Goal: Task Accomplishment & Management: Use online tool/utility

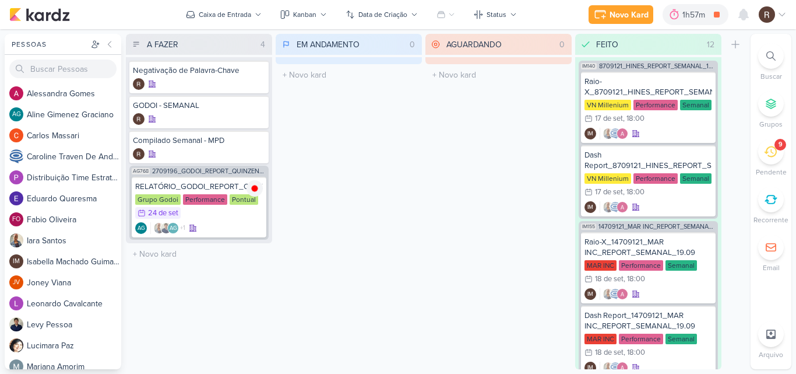
scroll to position [1090, 0]
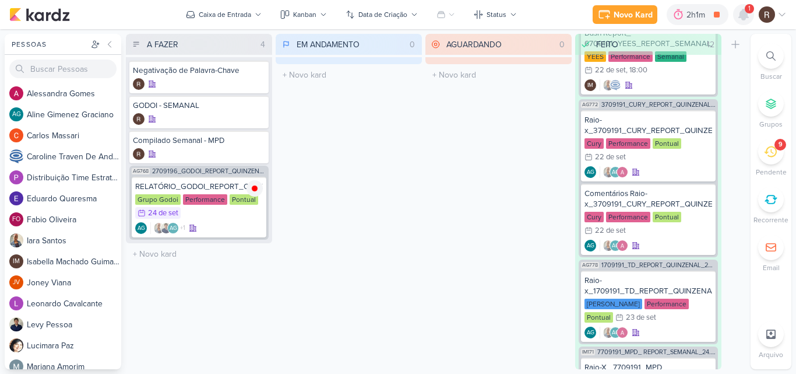
click at [739, 14] on icon at bounding box center [744, 15] width 14 height 14
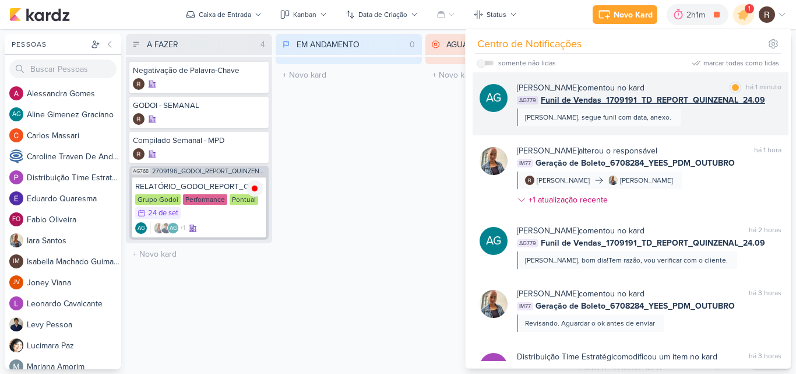
click at [720, 118] on div "[PERSON_NAME] comentou no kard marcar como lida há 1 minuto AG779 Funil de Vend…" at bounding box center [649, 104] width 265 height 44
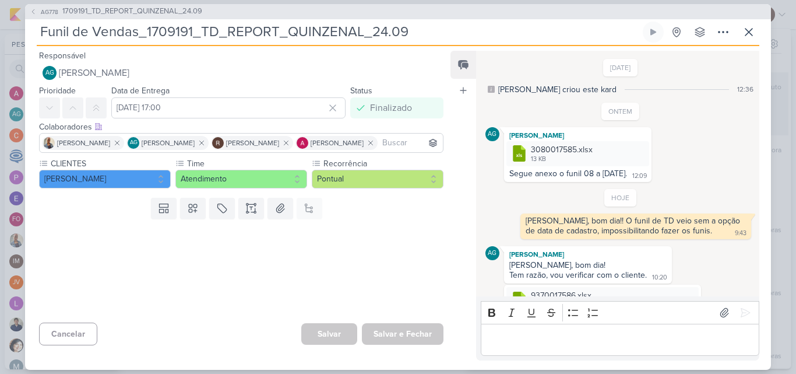
scroll to position [36, 0]
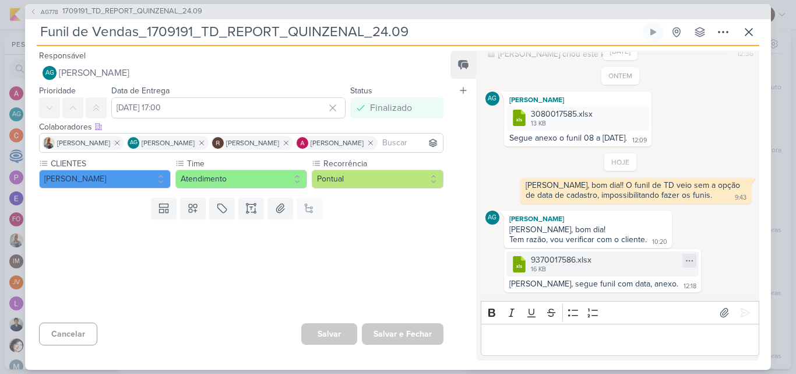
click at [685, 264] on icon at bounding box center [689, 260] width 9 height 9
click at [604, 299] on div "Baixar" at bounding box center [593, 299] width 22 height 12
click at [744, 34] on icon at bounding box center [749, 32] width 14 height 14
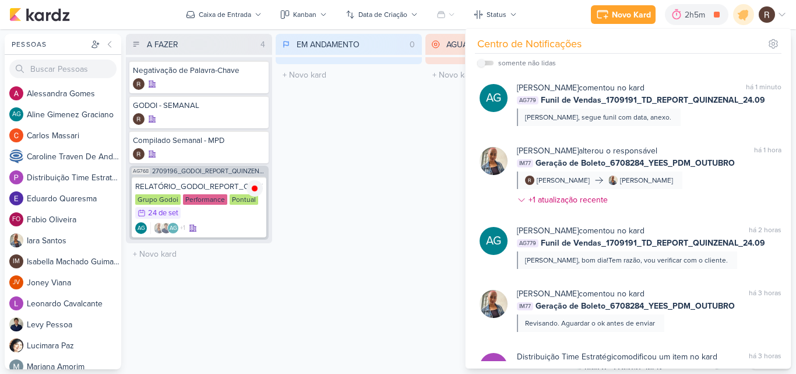
click at [351, 146] on div "EM ANDAMENTO 0 Mover Para Esquerda Mover Para Direita [GEOGRAPHIC_DATA] O títul…" at bounding box center [349, 201] width 146 height 335
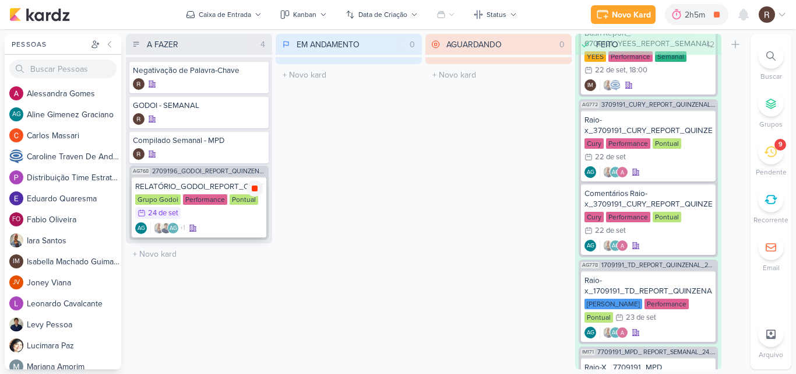
click at [257, 191] on icon at bounding box center [254, 188] width 9 height 9
click at [771, 153] on icon at bounding box center [770, 151] width 13 height 13
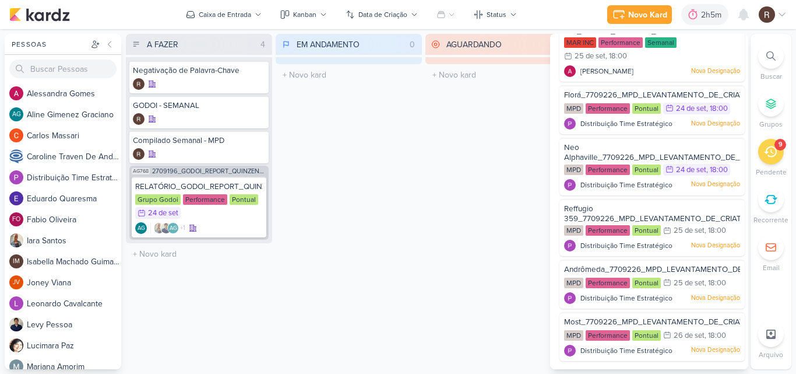
scroll to position [270, 0]
click at [619, 112] on div "Performance" at bounding box center [608, 108] width 44 height 10
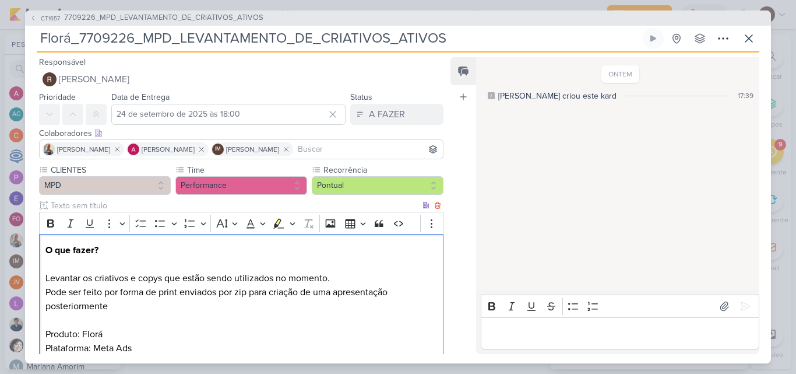
drag, startPoint x: 45, startPoint y: 276, endPoint x: 116, endPoint y: 305, distance: 76.5
click at [116, 305] on div "O que fazer? Levantar os criativos e copys que estão sendo utilizados no moment…" at bounding box center [241, 313] width 404 height 158
copy div "Levantar os criativos e copys que estão sendo utilizados no momento. Pode ser f…"
click at [748, 39] on icon at bounding box center [748, 38] width 7 height 7
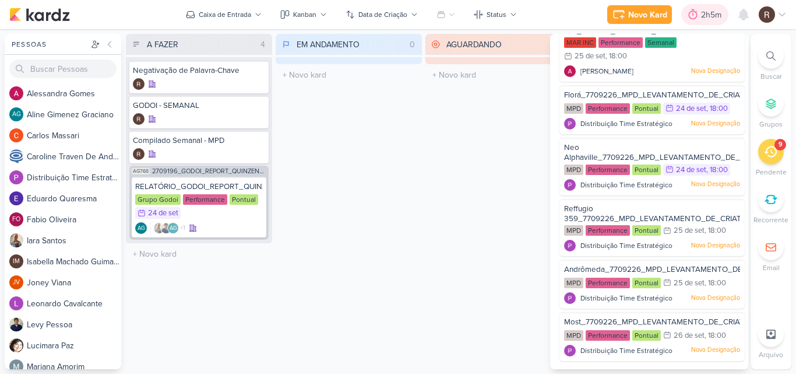
click at [699, 17] on div at bounding box center [693, 14] width 16 height 19
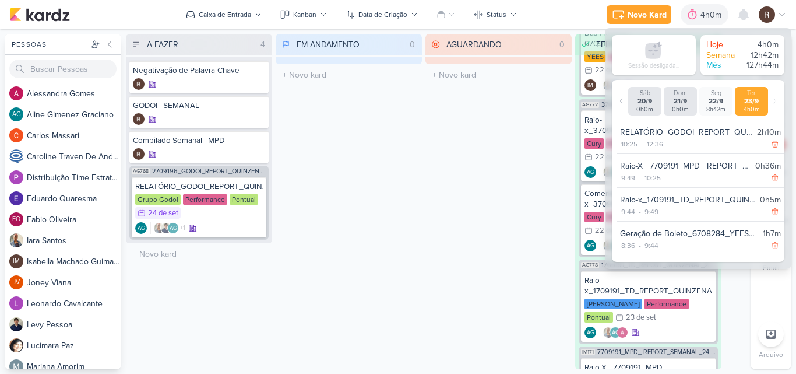
click at [428, 216] on div "AGUARDANDO 0 Mover Para Esquerda Mover Para Direita [GEOGRAPHIC_DATA] O título …" at bounding box center [498, 201] width 146 height 335
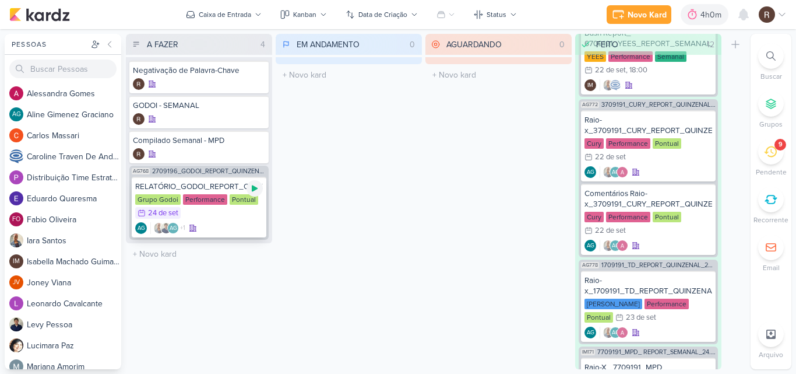
click at [253, 187] on icon at bounding box center [255, 188] width 6 height 6
click at [776, 157] on icon at bounding box center [770, 151] width 13 height 13
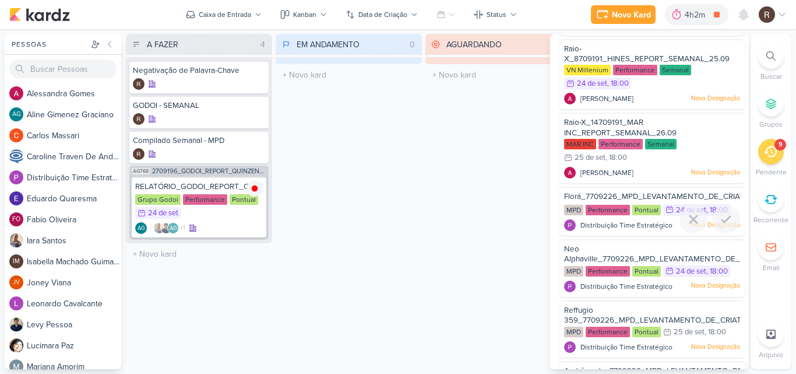
scroll to position [212, 0]
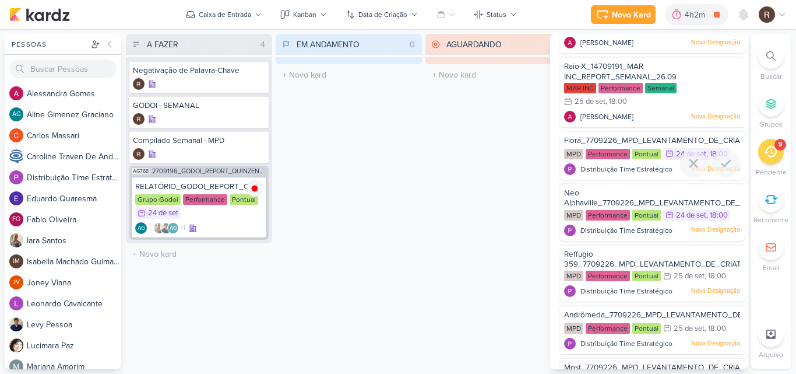
click at [598, 159] on div "Performance" at bounding box center [608, 154] width 44 height 10
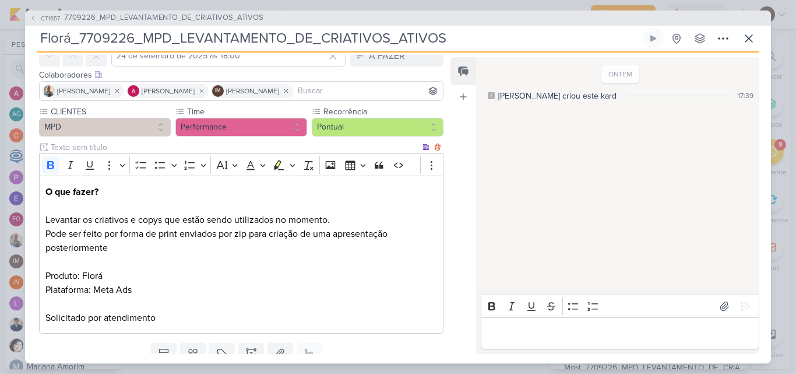
scroll to position [0, 0]
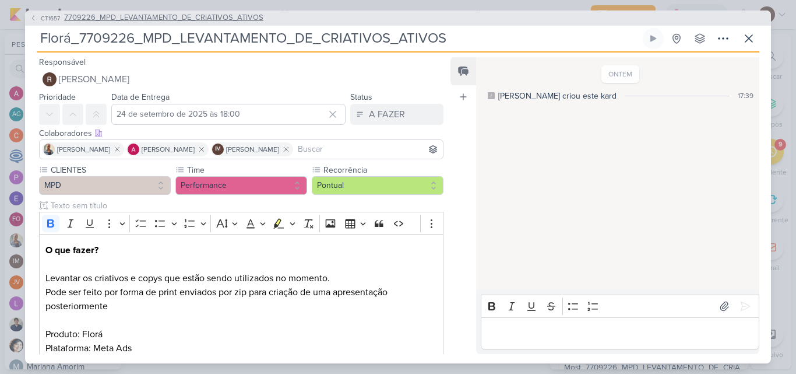
click at [230, 22] on span "7709226_MPD_LEVANTAMENTO_DE_CRIATIVOS_ATIVOS" at bounding box center [163, 18] width 199 height 12
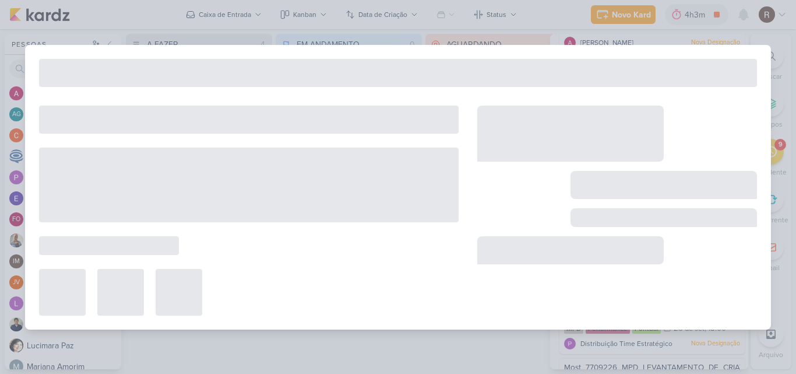
type input "7709226_MPD_LEVANTAMENTO_DE_CRIATIVOS_ATIVOS"
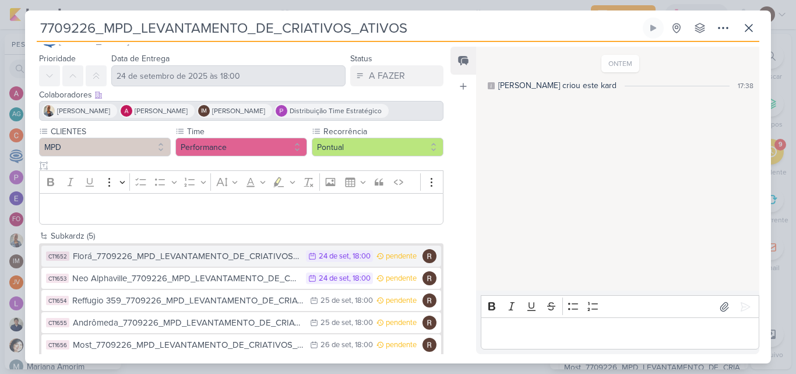
scroll to position [43, 0]
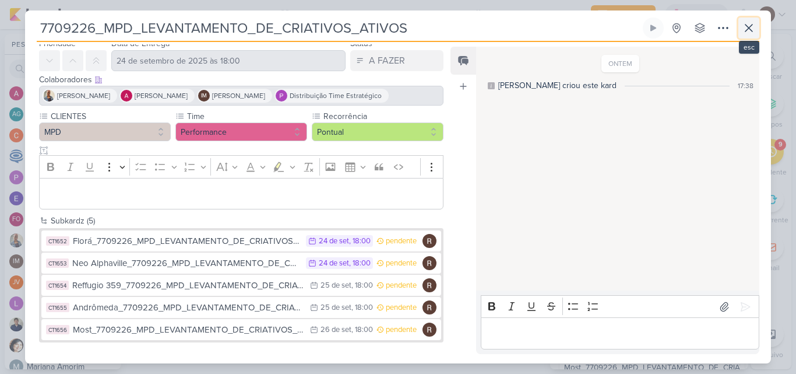
click at [752, 32] on icon at bounding box center [749, 28] width 14 height 14
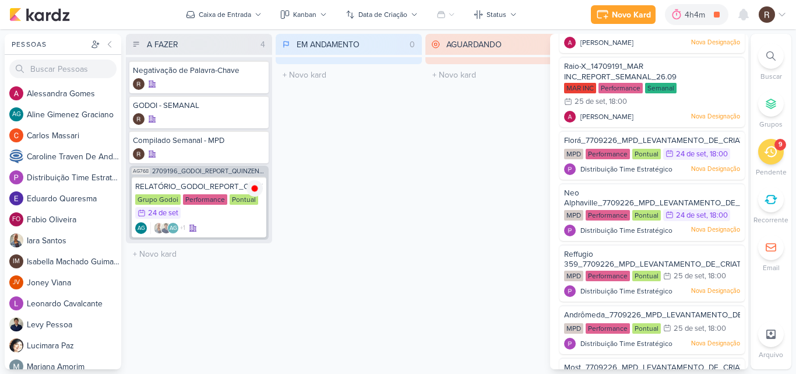
click at [408, 179] on div "EM ANDAMENTO 0 Mover Para Esquerda Mover Para Direita [GEOGRAPHIC_DATA] O títul…" at bounding box center [349, 201] width 146 height 335
